Goal: Task Accomplishment & Management: Use online tool/utility

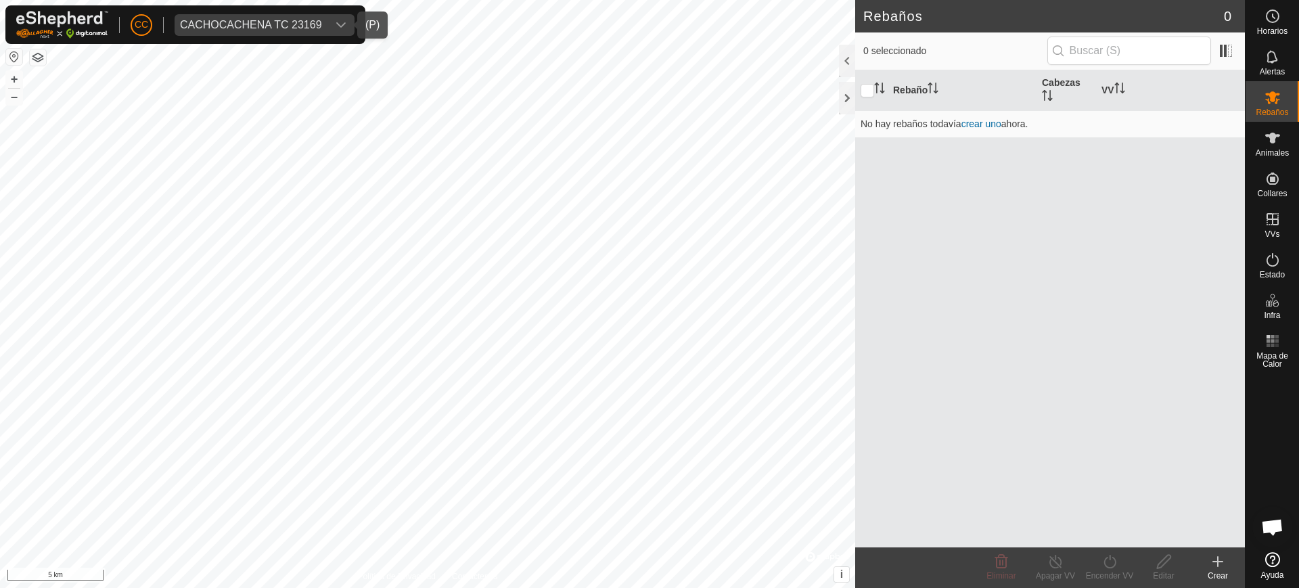
click at [253, 31] on span "CACHOCACHENA TC 23169" at bounding box center [251, 25] width 153 height 22
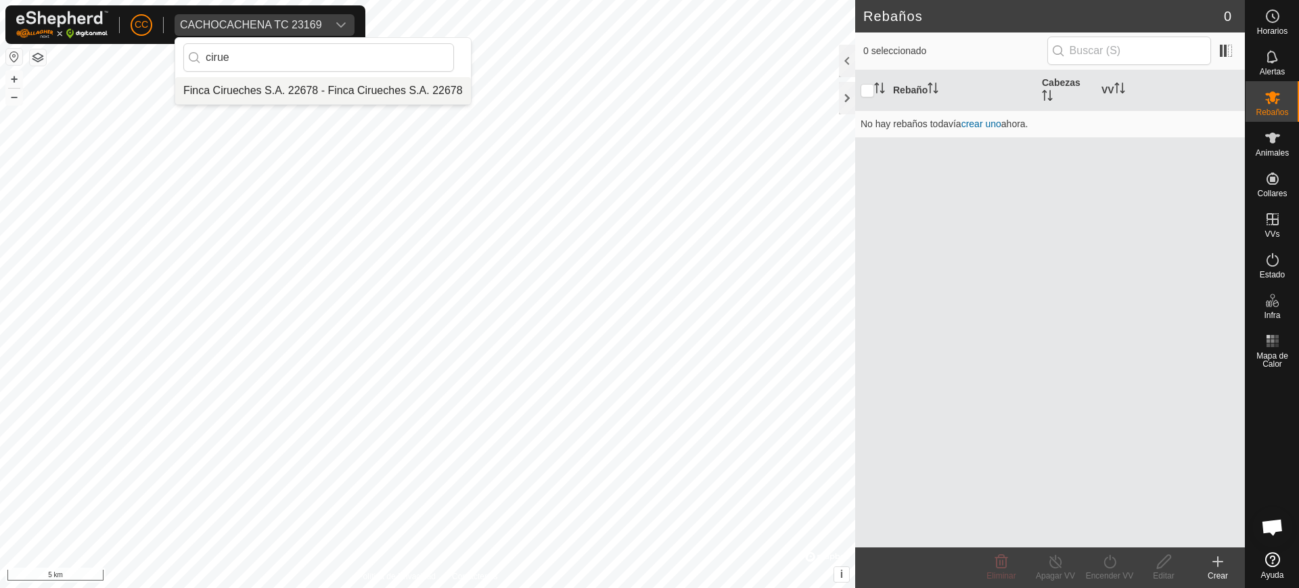
type input "cirue"
click at [273, 84] on li "Finca Cirueches S.A. 22678 - Finca Cirueches S.A. 22678" at bounding box center [323, 90] width 296 height 27
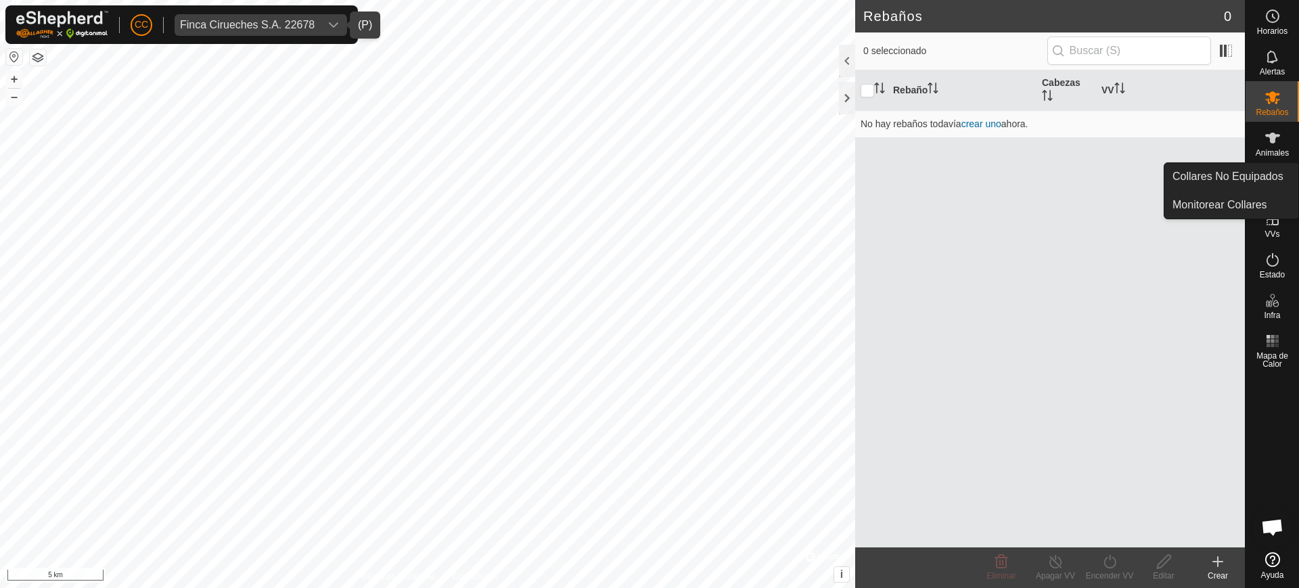
click at [1277, 174] on div "CC Finca Cirueches S.A. 22678 Horarios Alertas Rebaños Animales Collares VVs Es…" at bounding box center [649, 294] width 1299 height 588
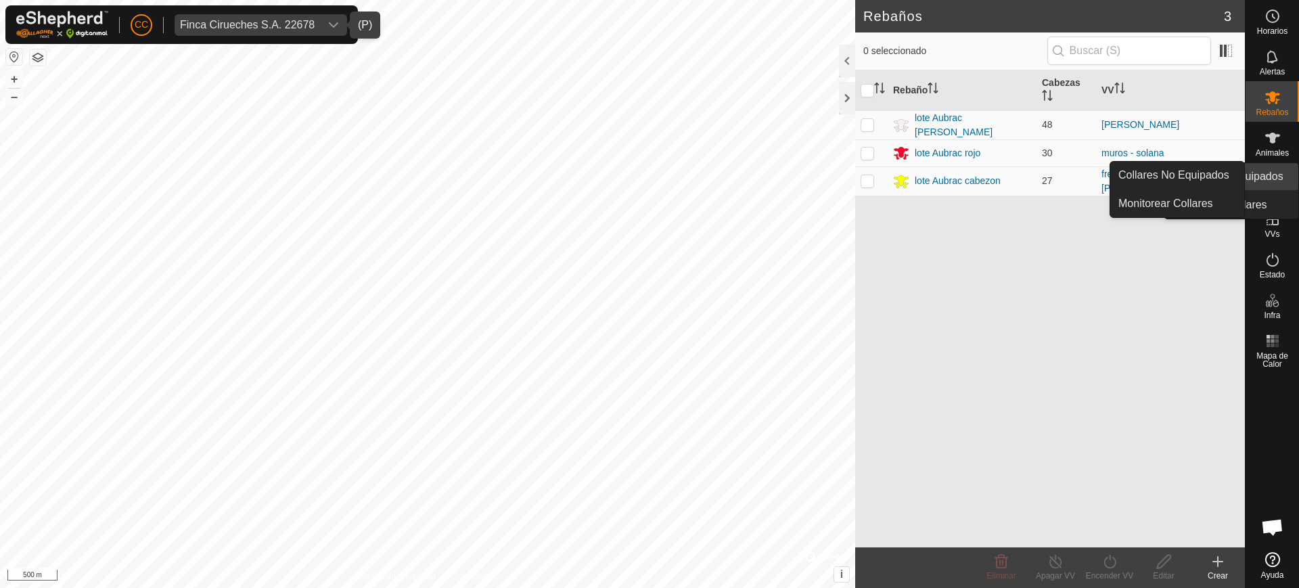
click at [1277, 175] on icon at bounding box center [1272, 179] width 12 height 12
click at [1218, 165] on link "Collares No Equipados" at bounding box center [1177, 175] width 134 height 27
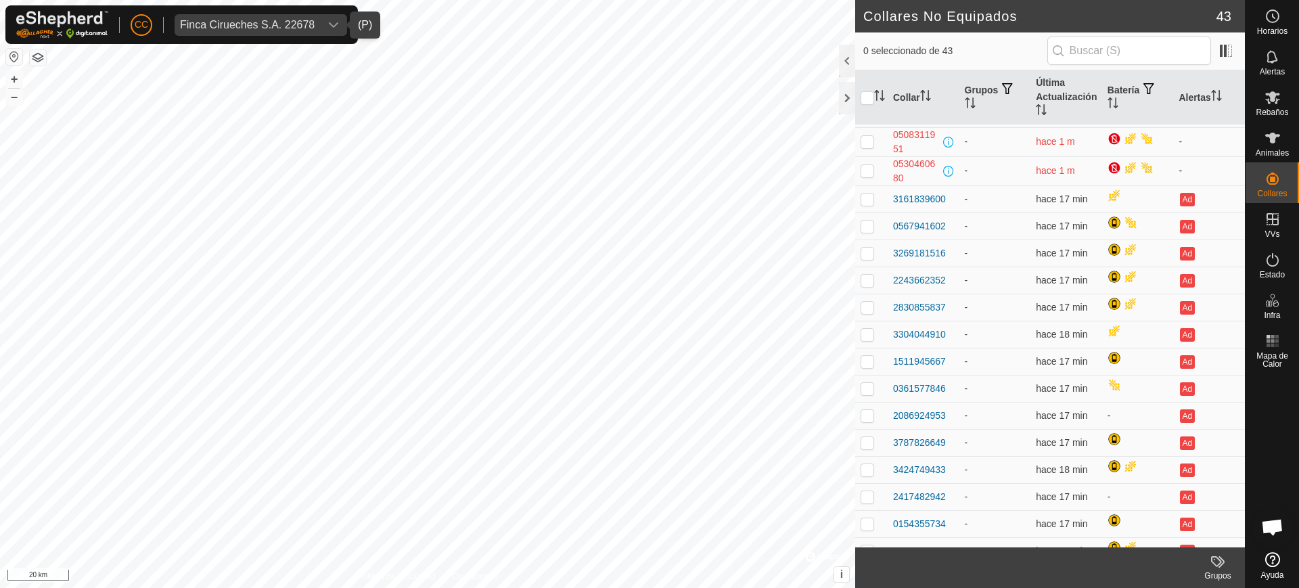
scroll to position [85, 0]
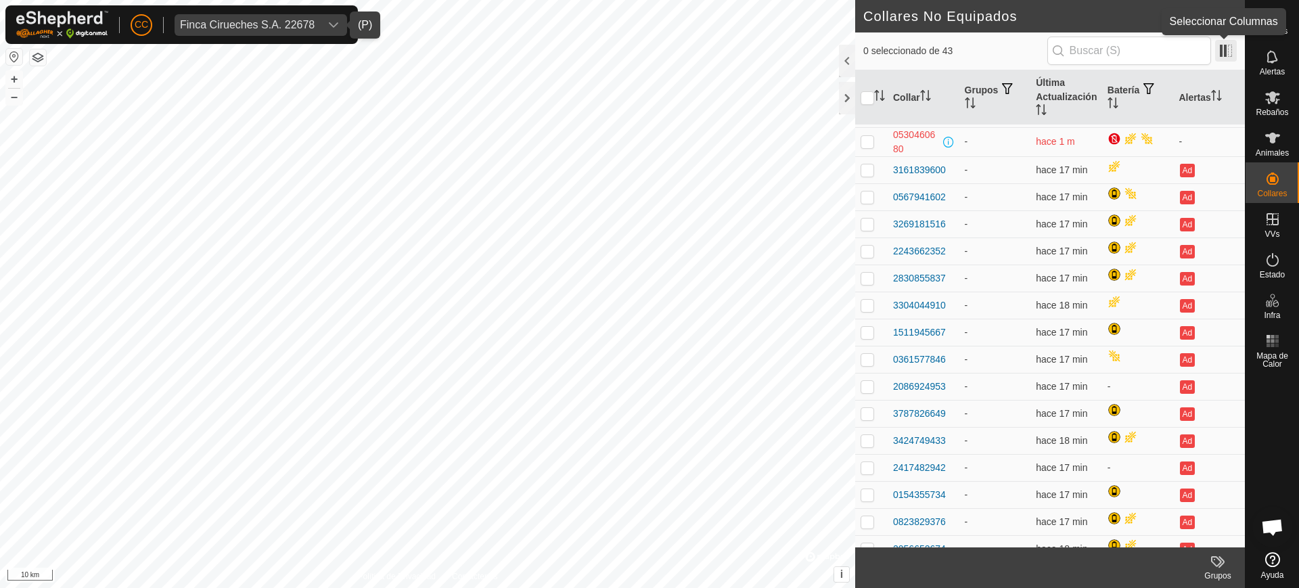
click at [1223, 43] on span at bounding box center [1226, 51] width 22 height 22
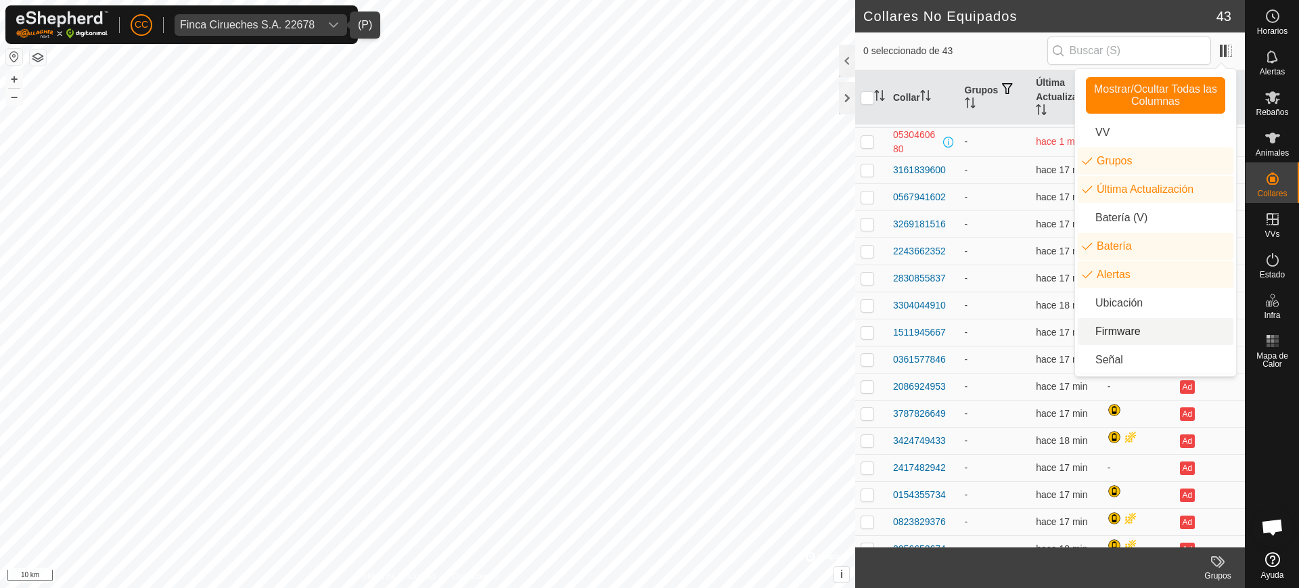
click at [1133, 335] on li "Firmware" at bounding box center [1156, 331] width 156 height 27
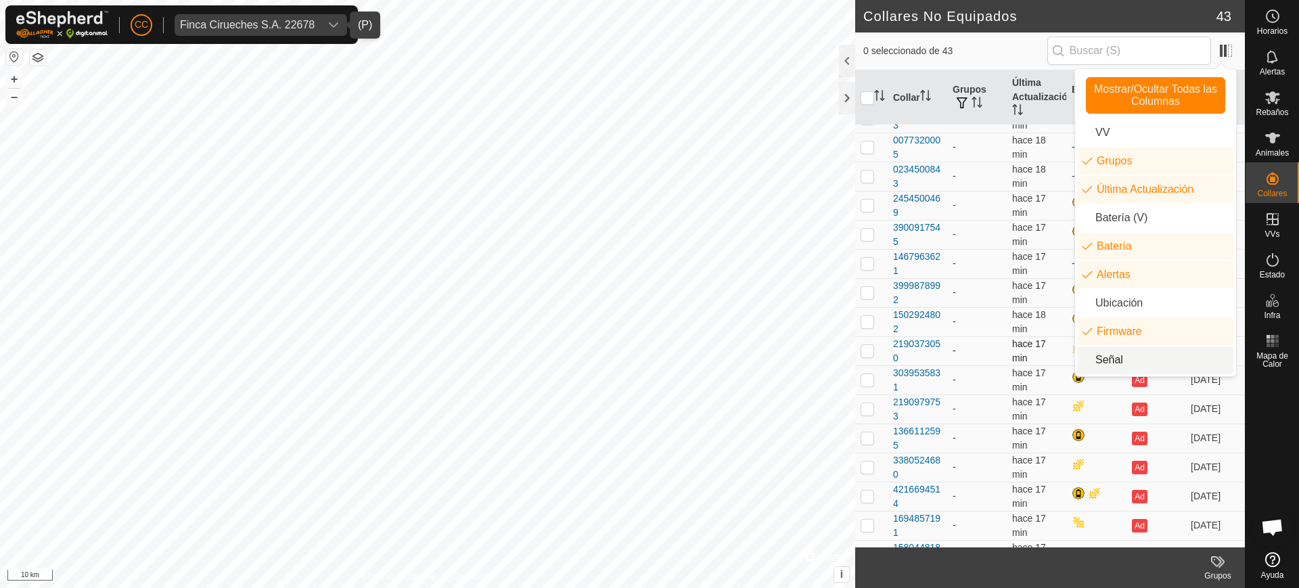
scroll to position [877, 0]
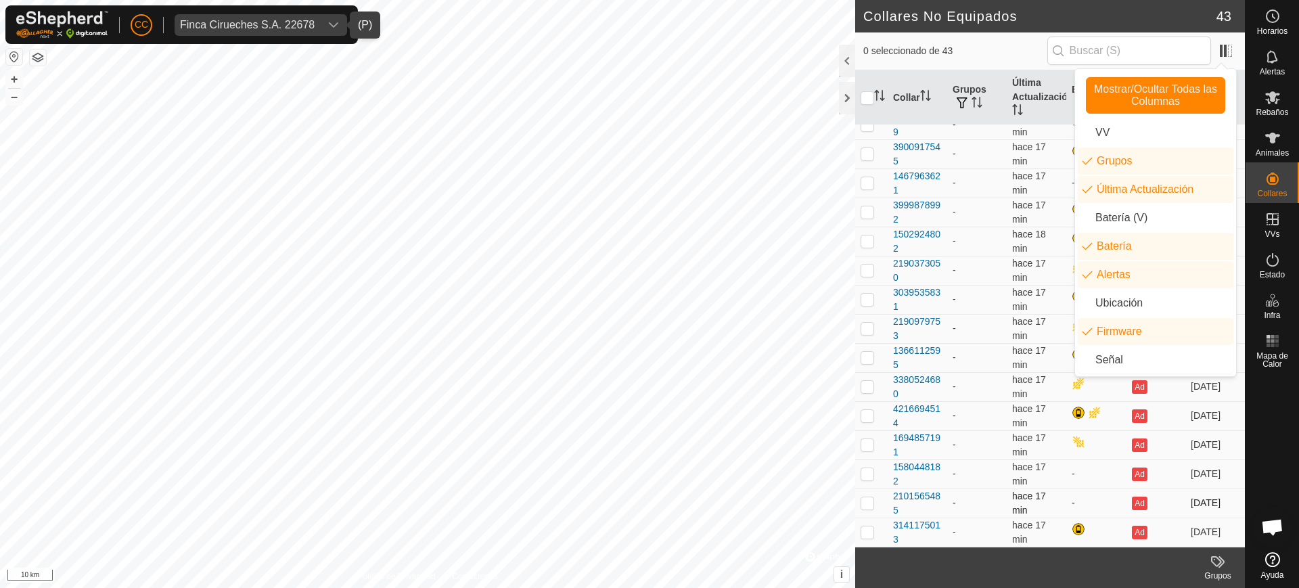
drag, startPoint x: 1183, startPoint y: 495, endPoint x: 1178, endPoint y: 490, distance: 7.2
click at [1185, 492] on td "[DATE]" at bounding box center [1215, 502] width 60 height 29
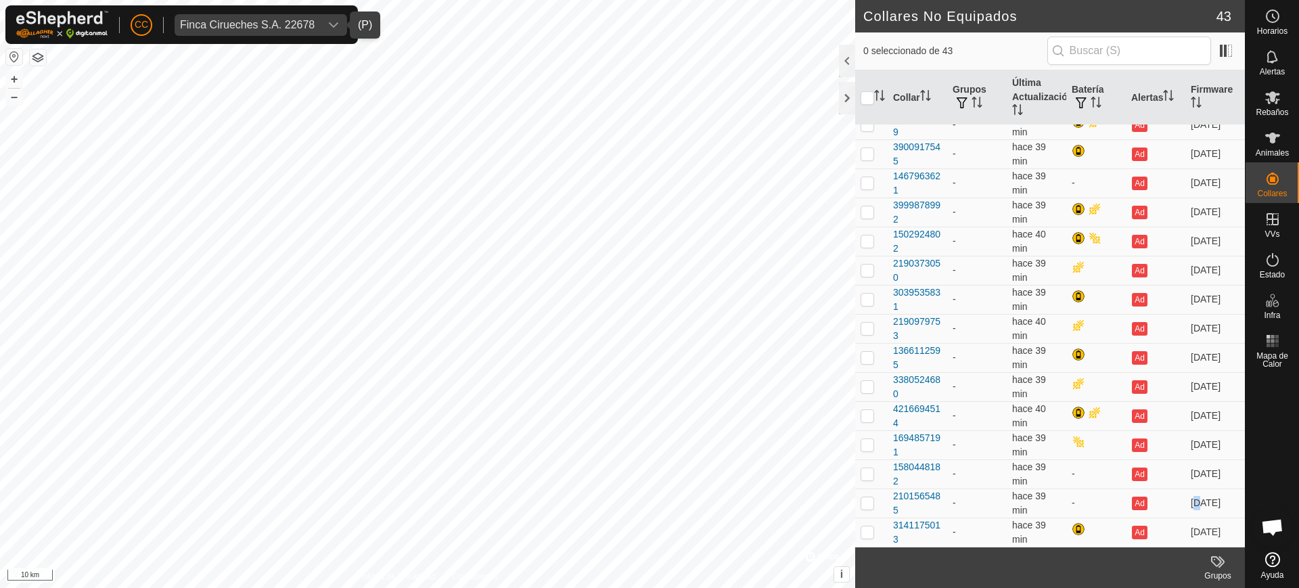
click at [208, 30] on span "Finca Cirueches S.A. 22678" at bounding box center [247, 25] width 145 height 22
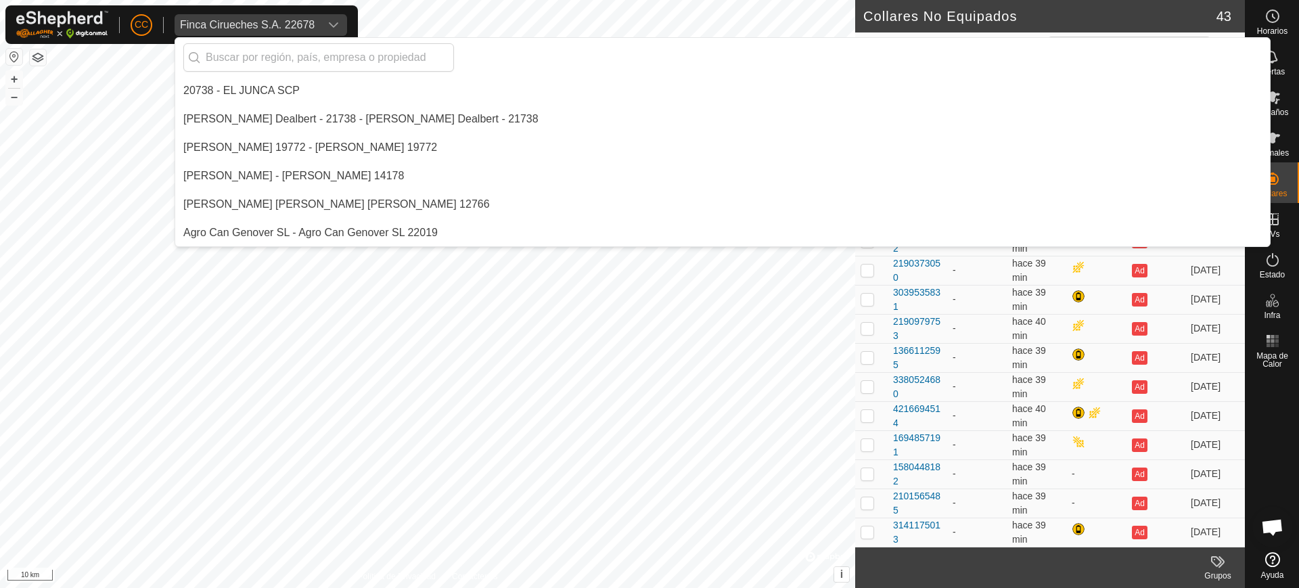
scroll to position [3892, 0]
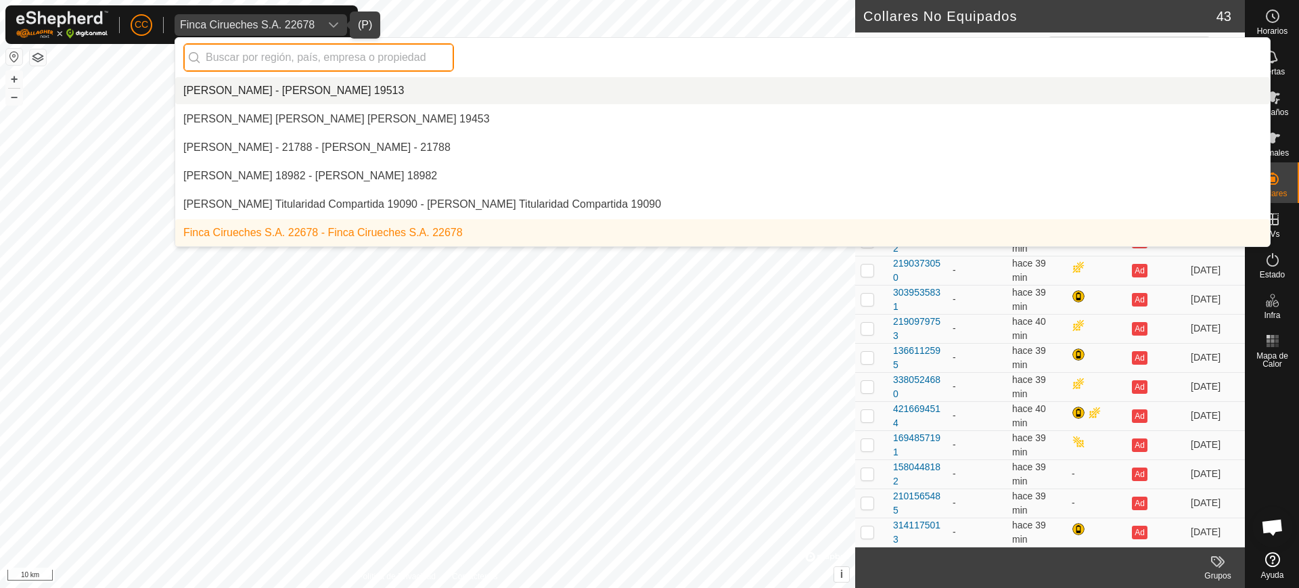
click at [256, 60] on input "text" at bounding box center [318, 57] width 271 height 28
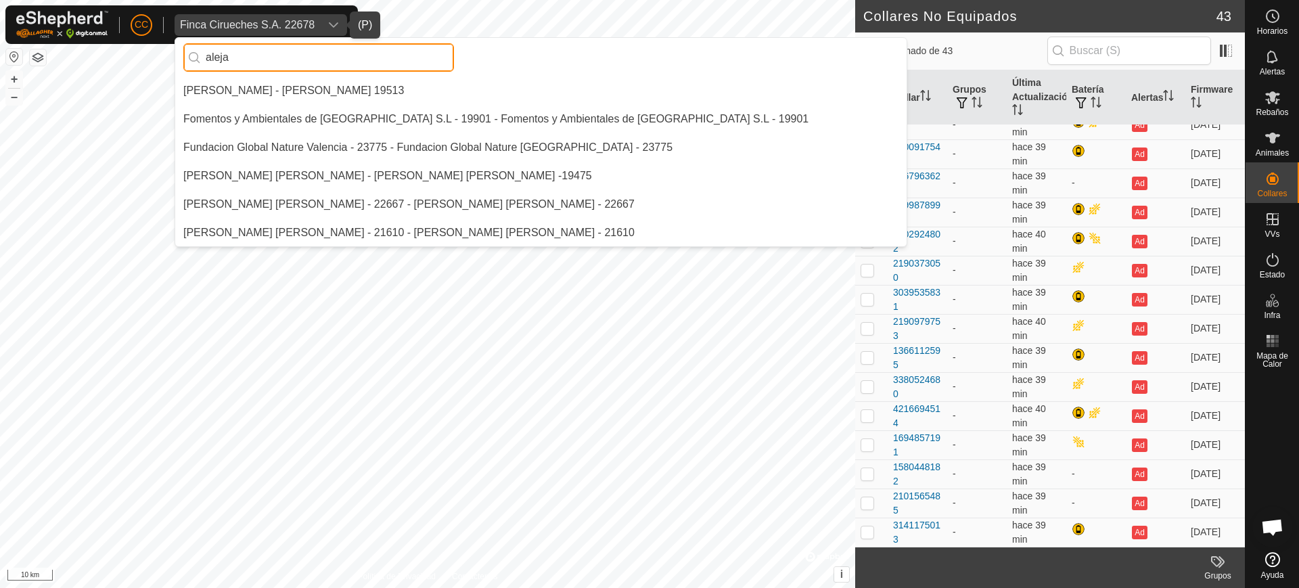
scroll to position [0, 0]
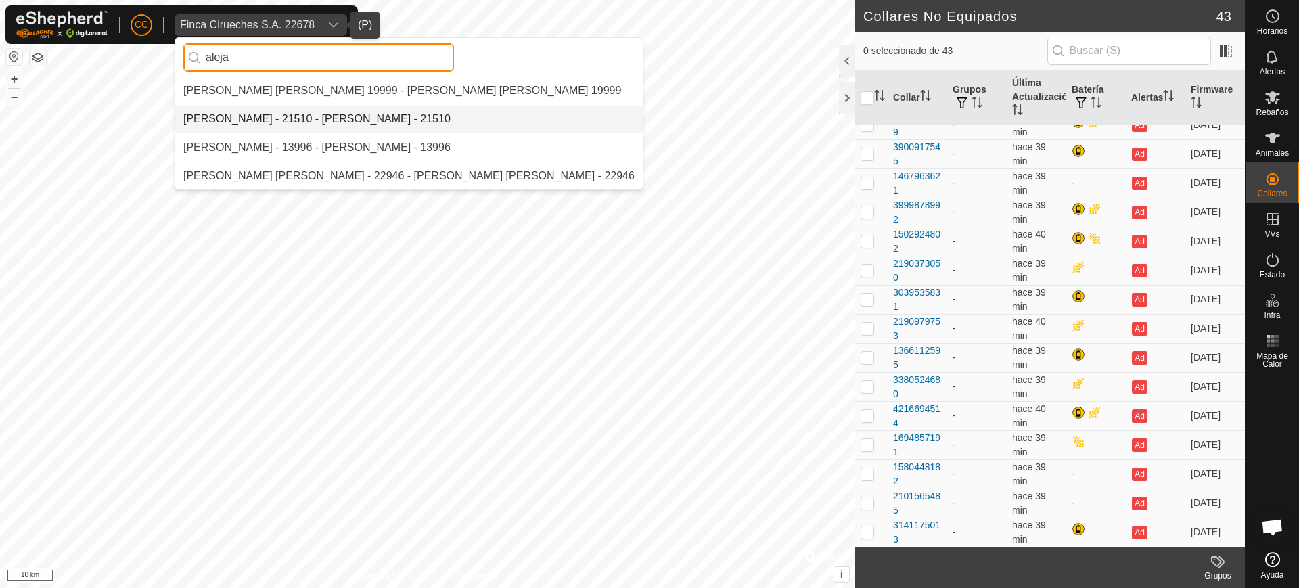
type input "aleja"
click at [295, 117] on li "[PERSON_NAME] - 21510 - [PERSON_NAME] - 21510" at bounding box center [408, 119] width 467 height 27
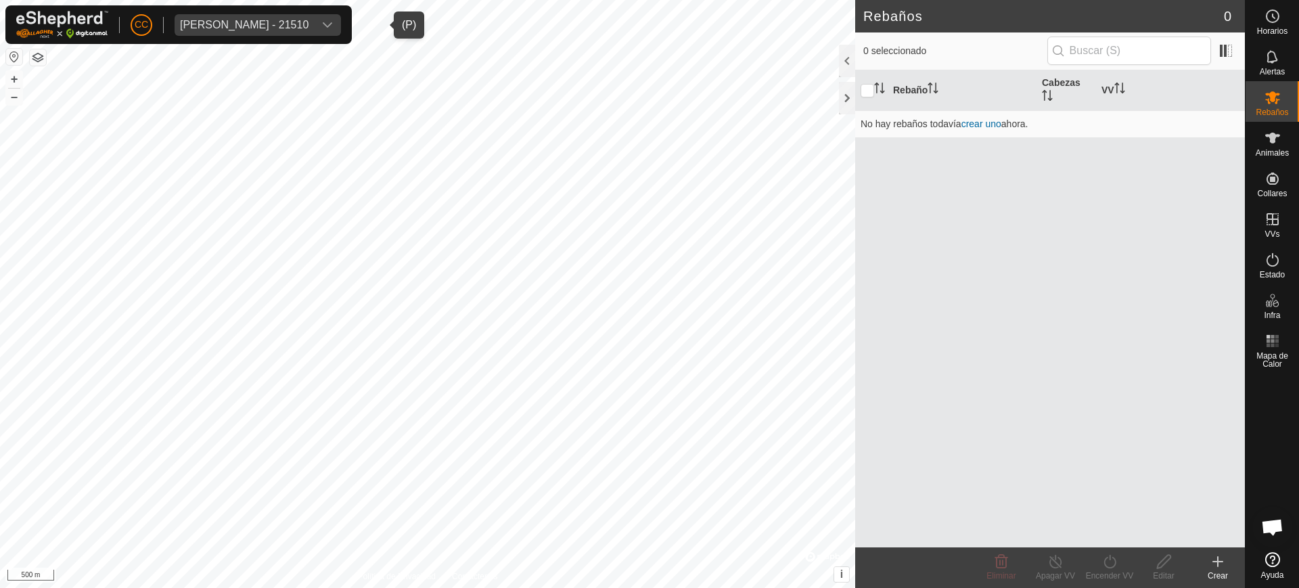
click at [6, 57] on button "button" at bounding box center [14, 57] width 16 height 16
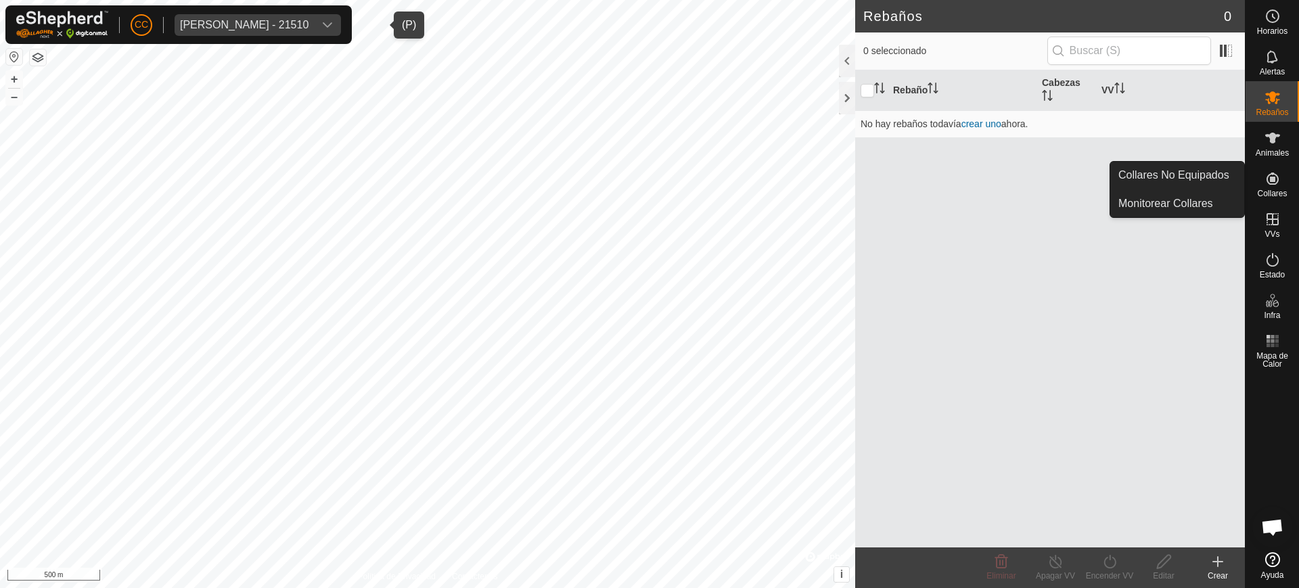
click at [1280, 185] on es-neckbands-svg-icon at bounding box center [1272, 179] width 24 height 22
click at [1193, 170] on link "Collares No Equipados" at bounding box center [1177, 175] width 134 height 27
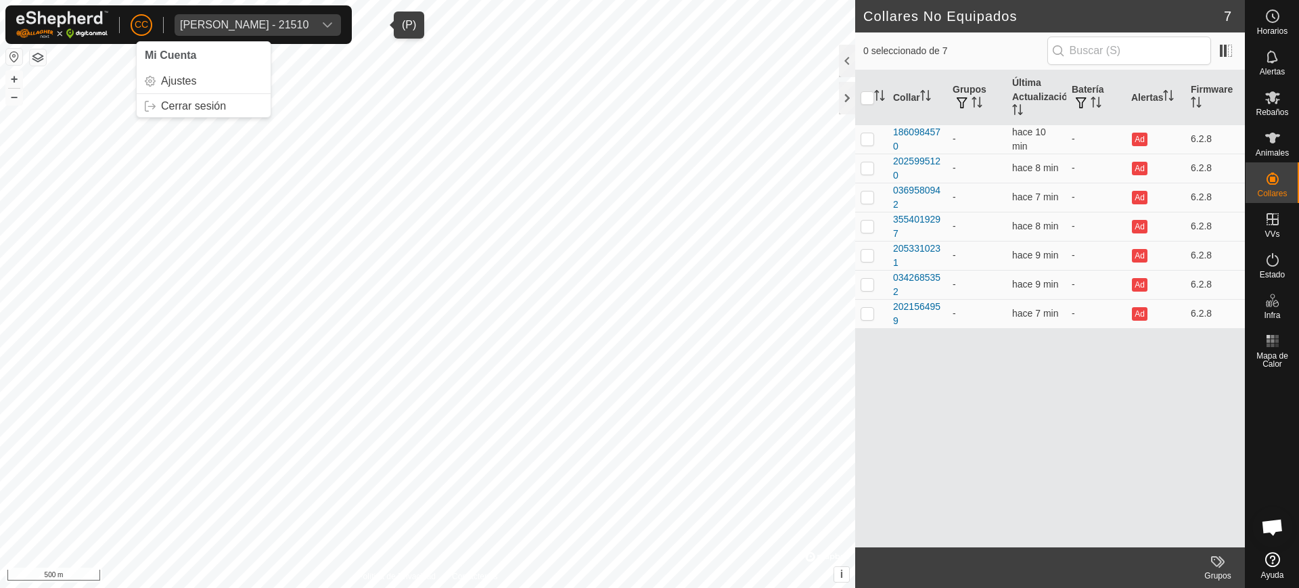
click at [30, 61] on button "button" at bounding box center [38, 57] width 16 height 16
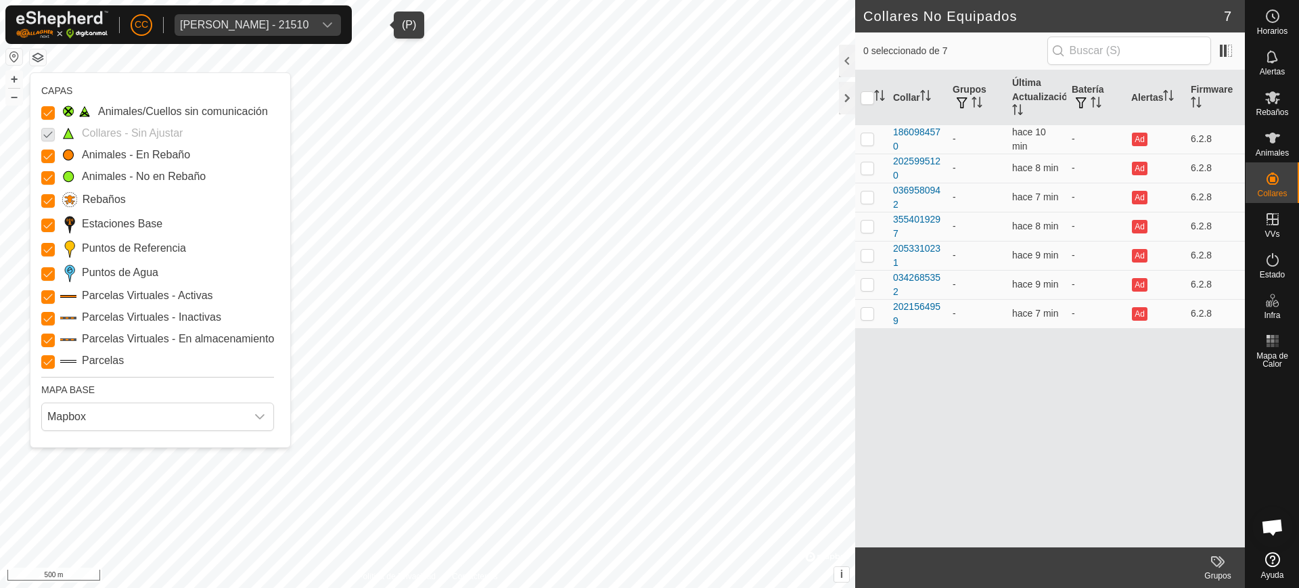
click at [45, 131] on p-checkbox at bounding box center [48, 133] width 14 height 16
click at [50, 135] on p-checkbox at bounding box center [48, 133] width 14 height 16
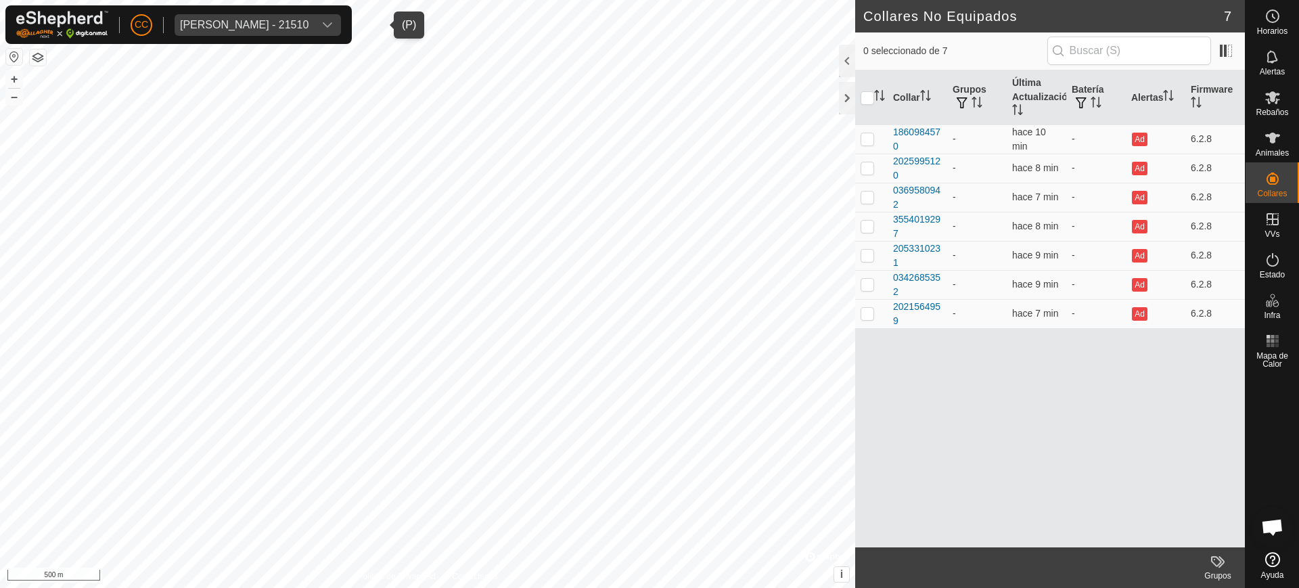
click at [12, 58] on button "button" at bounding box center [14, 57] width 16 height 16
click at [870, 97] on input "checkbox" at bounding box center [867, 98] width 14 height 14
checkbox input "true"
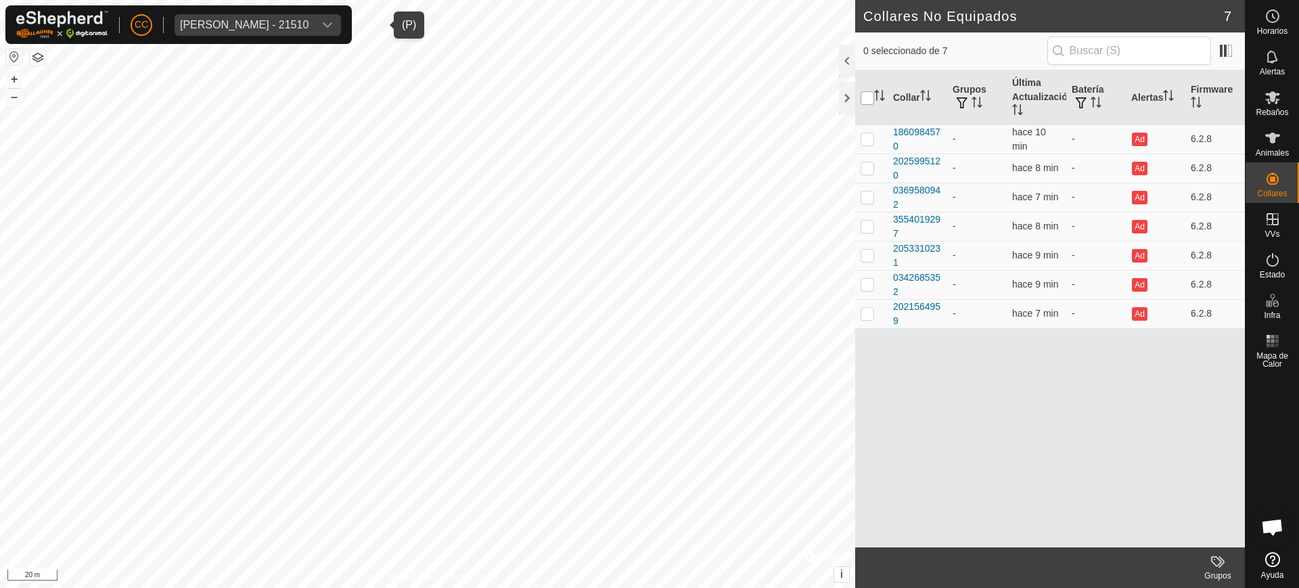
checkbox input "true"
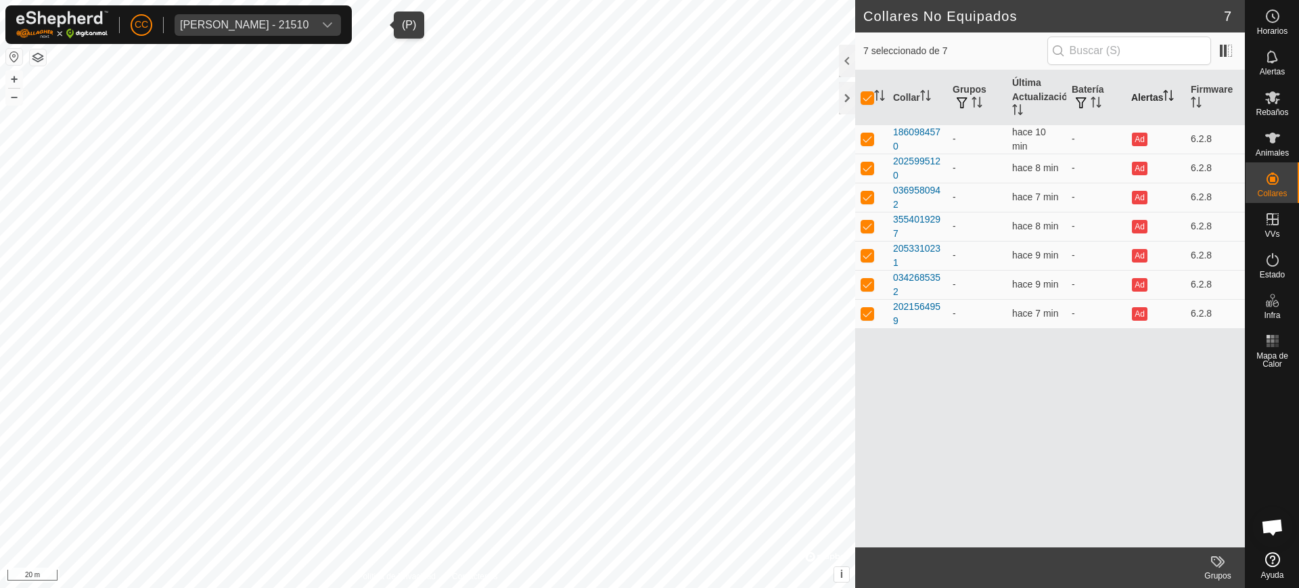
click at [1185, 106] on th "Alertas" at bounding box center [1156, 97] width 60 height 55
click at [1200, 105] on icon "Activar para ordenar" at bounding box center [1199, 106] width 5 height 3
click at [1158, 99] on th "Alertas" at bounding box center [1156, 97] width 60 height 55
click at [1019, 104] on icon "Activar para ordenar" at bounding box center [1017, 109] width 11 height 11
click at [1284, 110] on span "Rebaños" at bounding box center [1272, 112] width 32 height 8
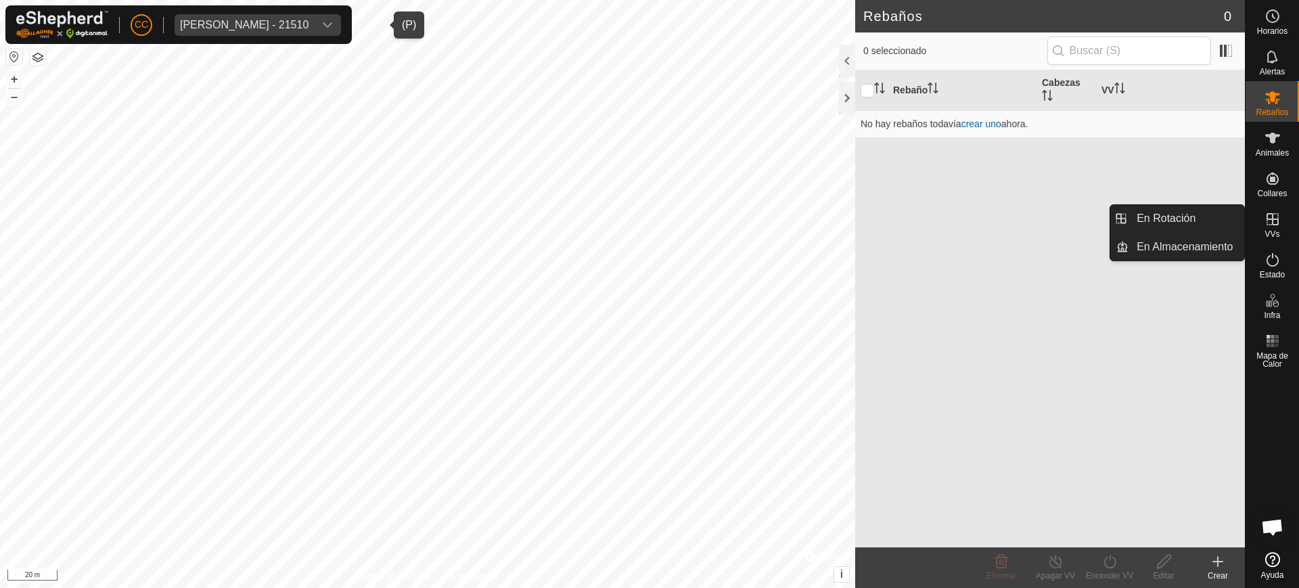
drag, startPoint x: 1281, startPoint y: 242, endPoint x: 1279, endPoint y: 223, distance: 19.8
click at [1279, 223] on icon at bounding box center [1272, 219] width 16 height 16
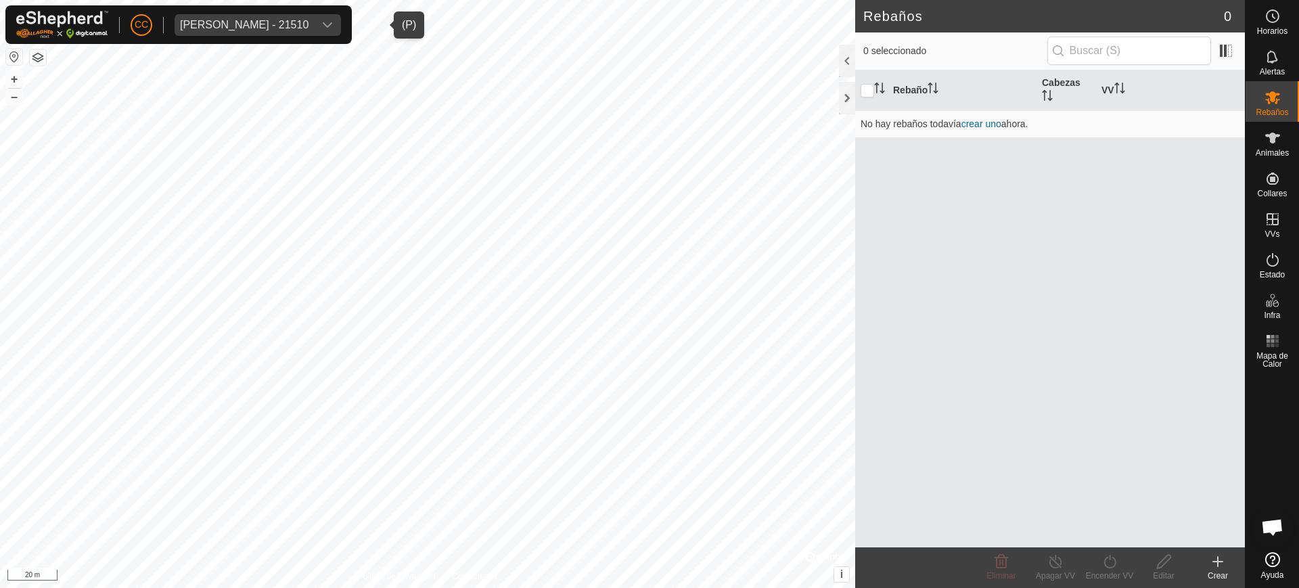
drag, startPoint x: 1107, startPoint y: 373, endPoint x: 1111, endPoint y: 356, distance: 17.2
click at [1107, 372] on div "Rebaño Cabezas VV No hay rebaños todavía crear uno ahora." at bounding box center [1050, 308] width 390 height 477
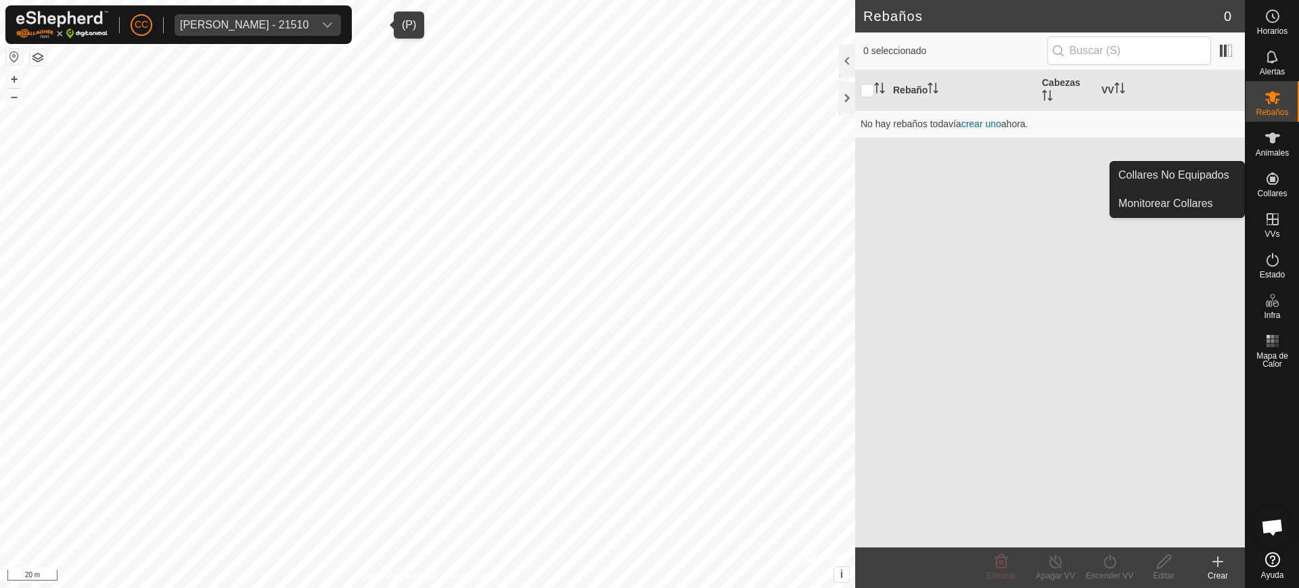
click at [1247, 170] on div "Collares" at bounding box center [1271, 182] width 53 height 41
click at [1268, 182] on icon at bounding box center [1272, 179] width 12 height 12
click at [1221, 184] on link "Collares No Equipados" at bounding box center [1177, 175] width 134 height 27
